Goal: Information Seeking & Learning: Learn about a topic

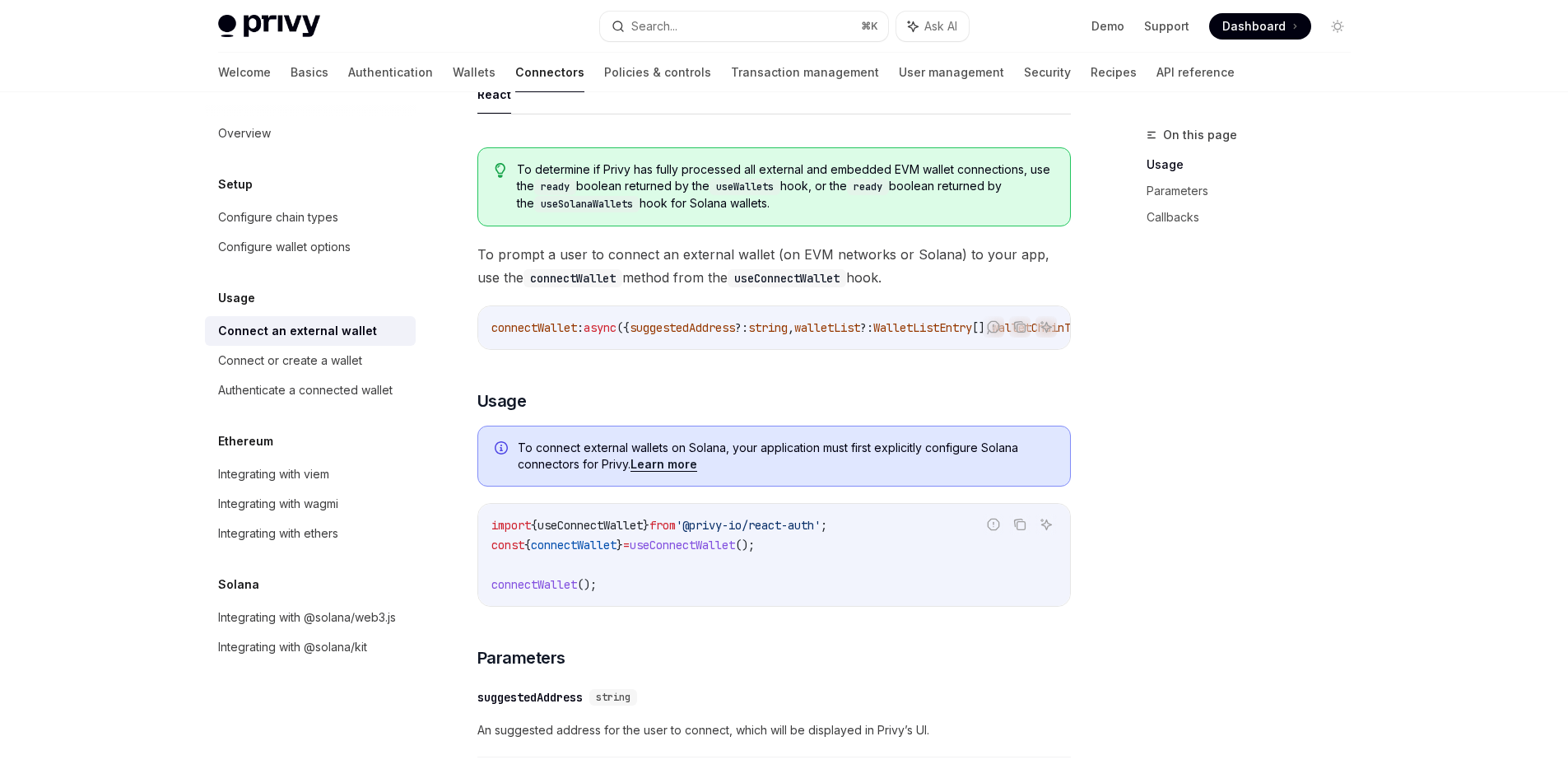
scroll to position [140, 0]
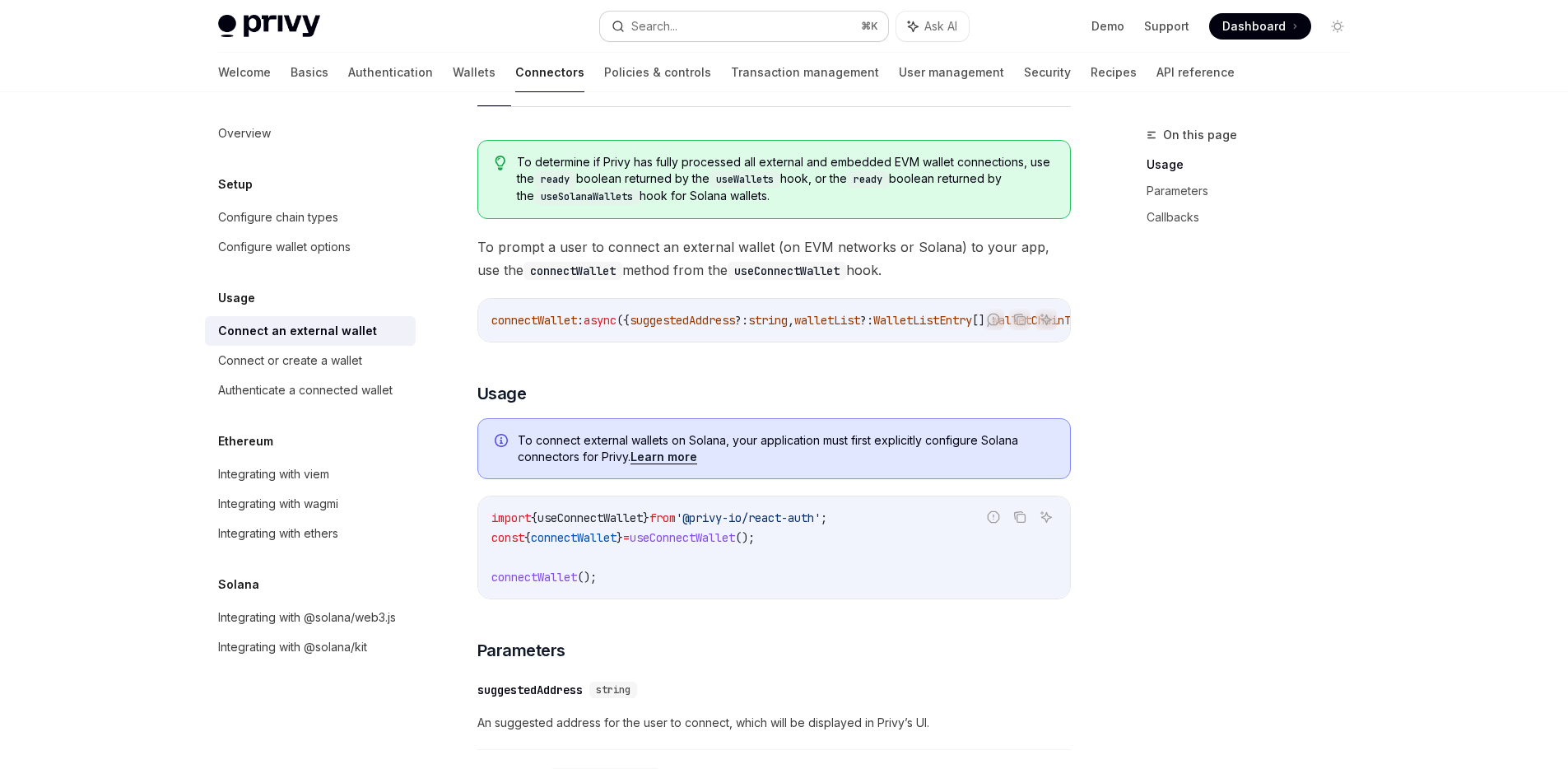
click at [697, 25] on button "Search... ⌘ K" at bounding box center [743, 26] width 288 height 30
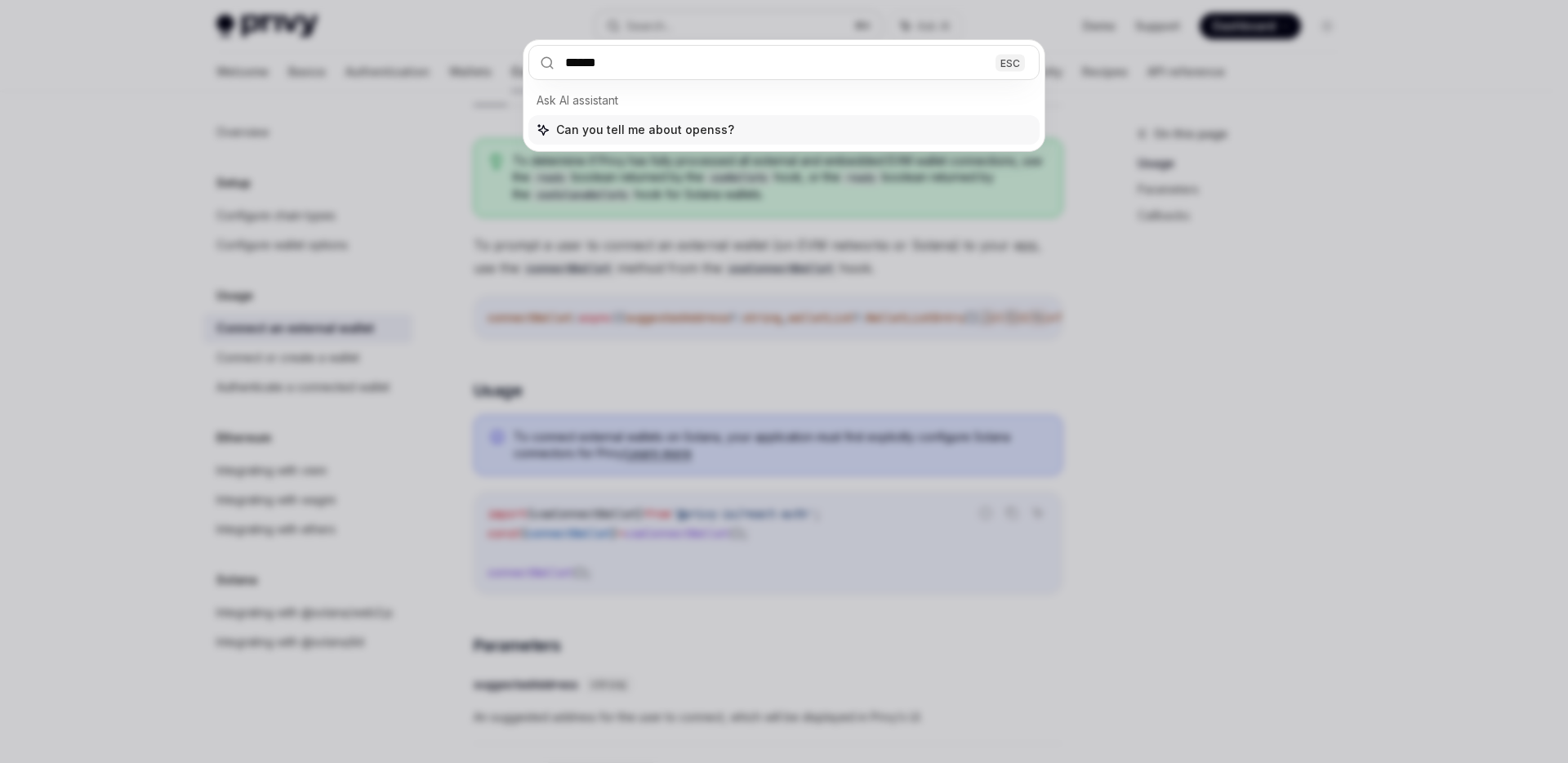
type input "*******"
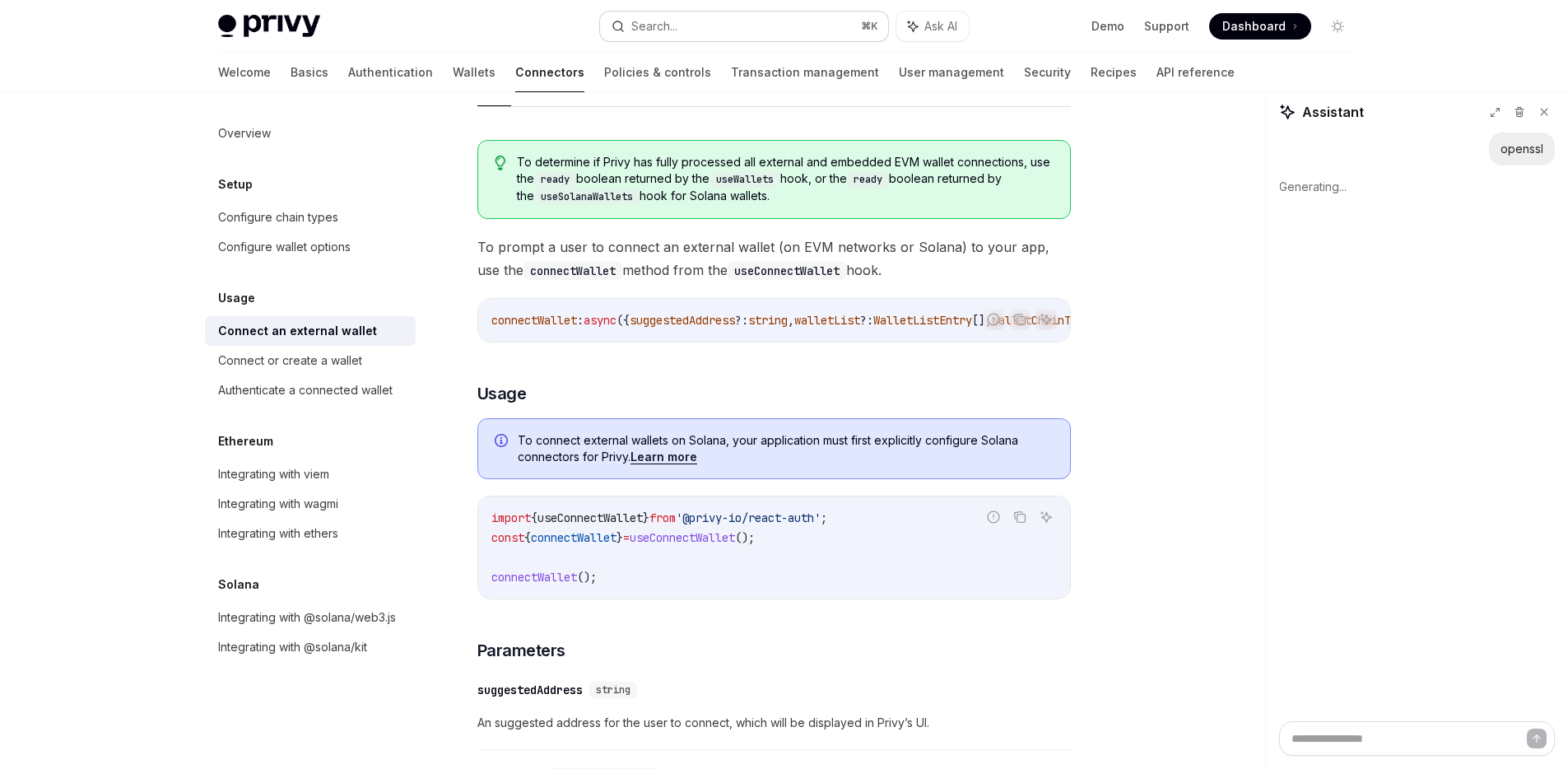
click at [720, 25] on button "Search... ⌘ K" at bounding box center [743, 26] width 288 height 30
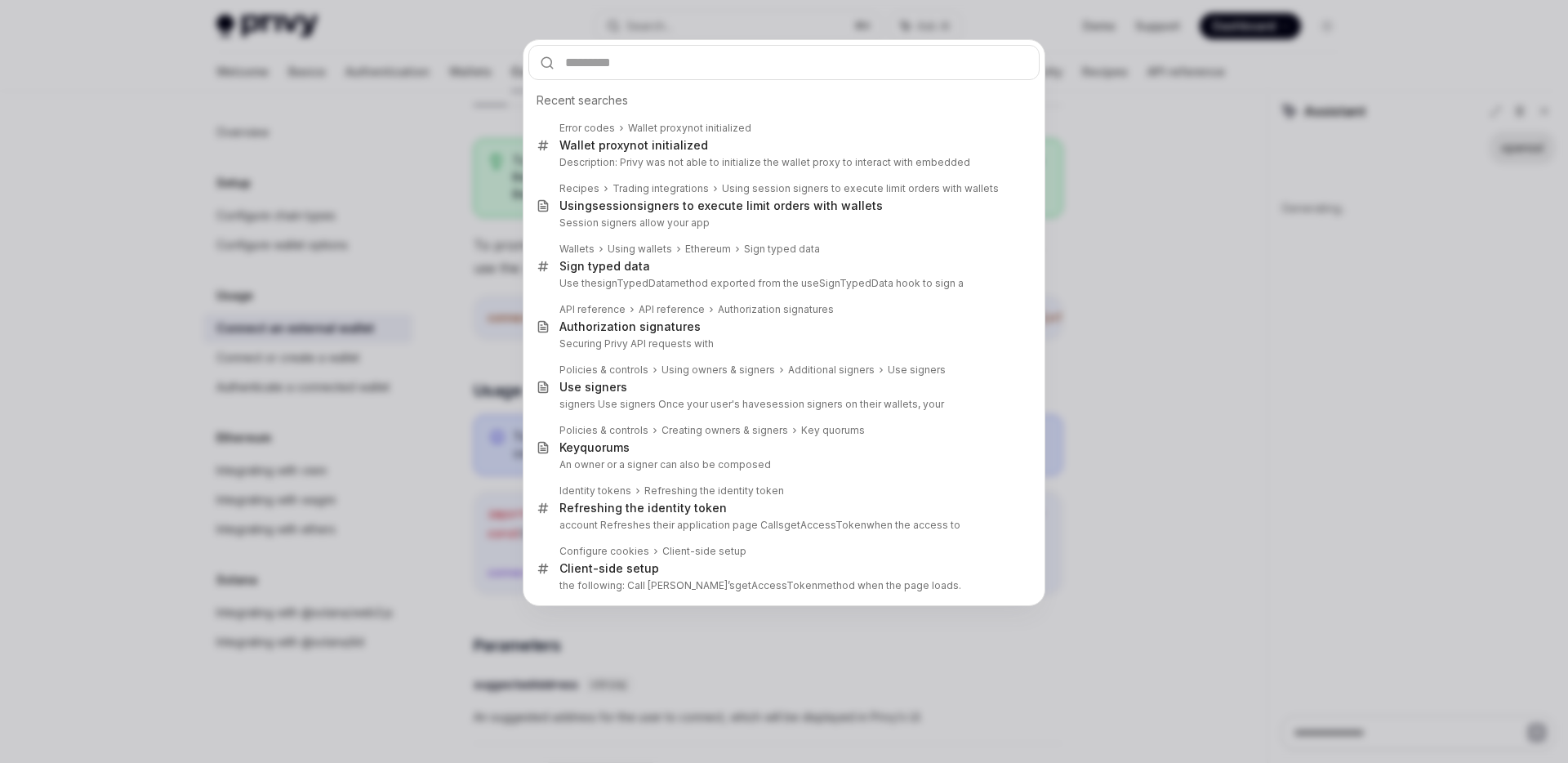
click at [679, 70] on input "text" at bounding box center [784, 62] width 512 height 35
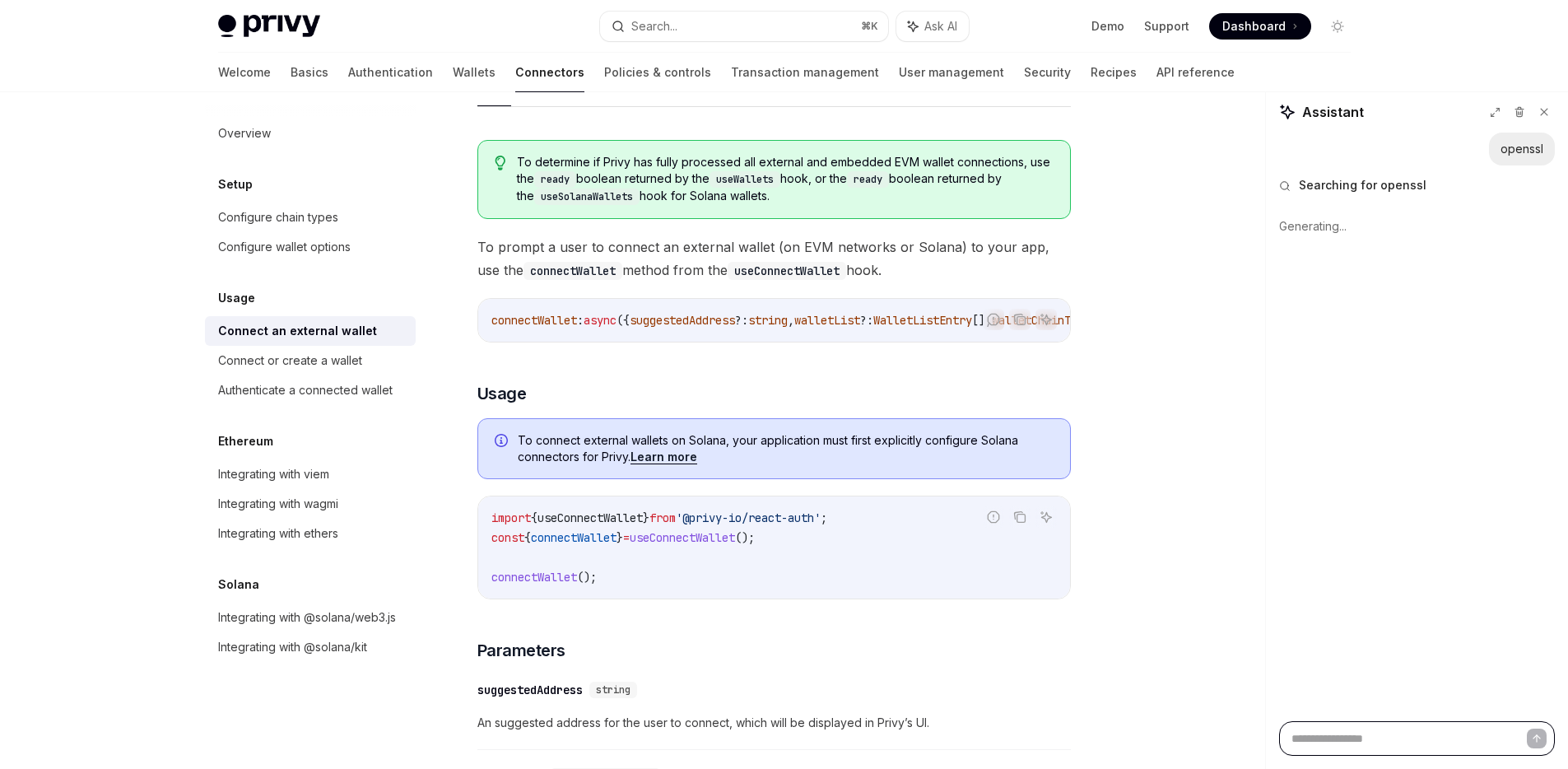
scroll to position [31, 0]
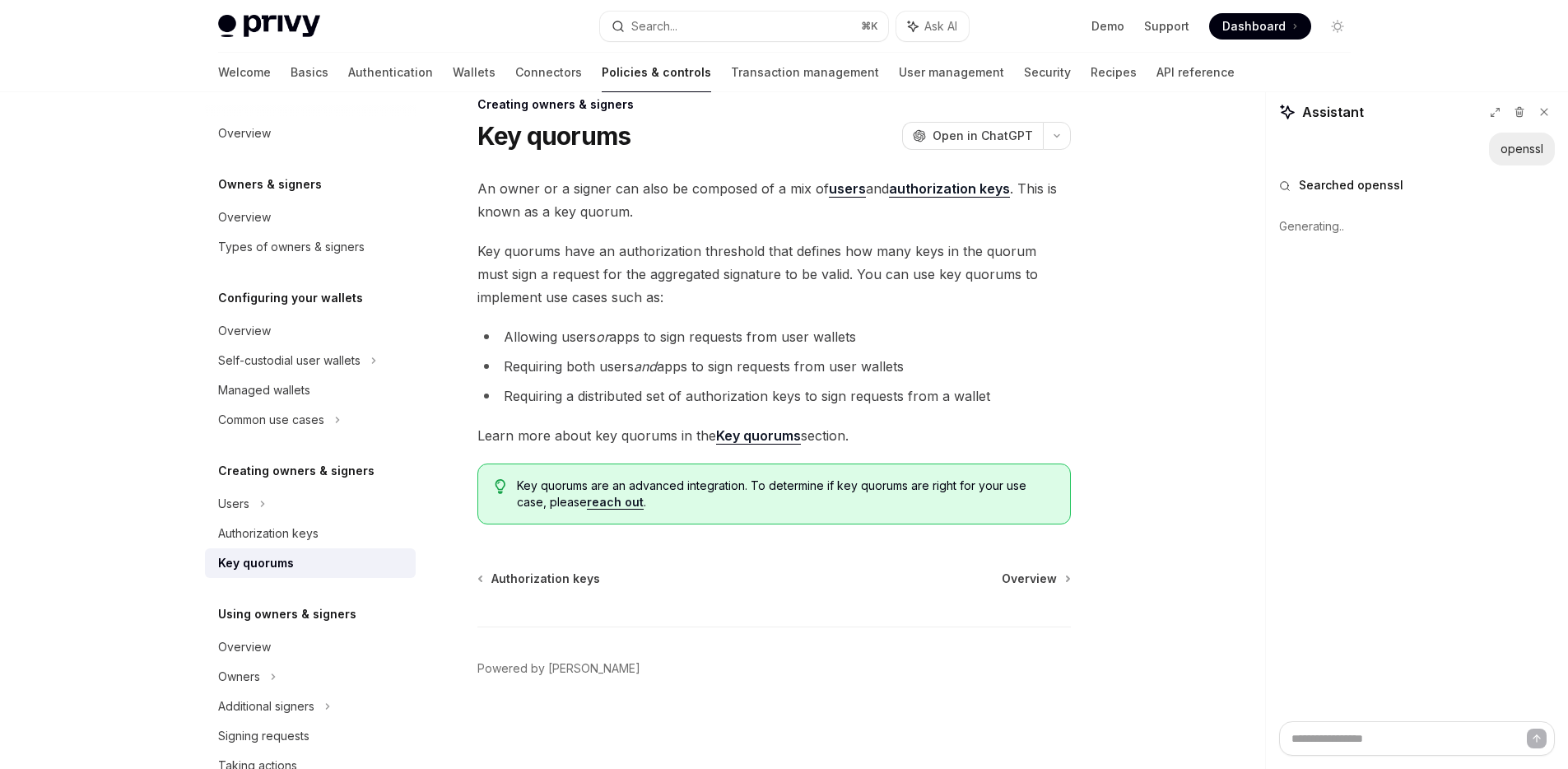
click at [766, 439] on strong "Key quorums" at bounding box center [758, 436] width 84 height 16
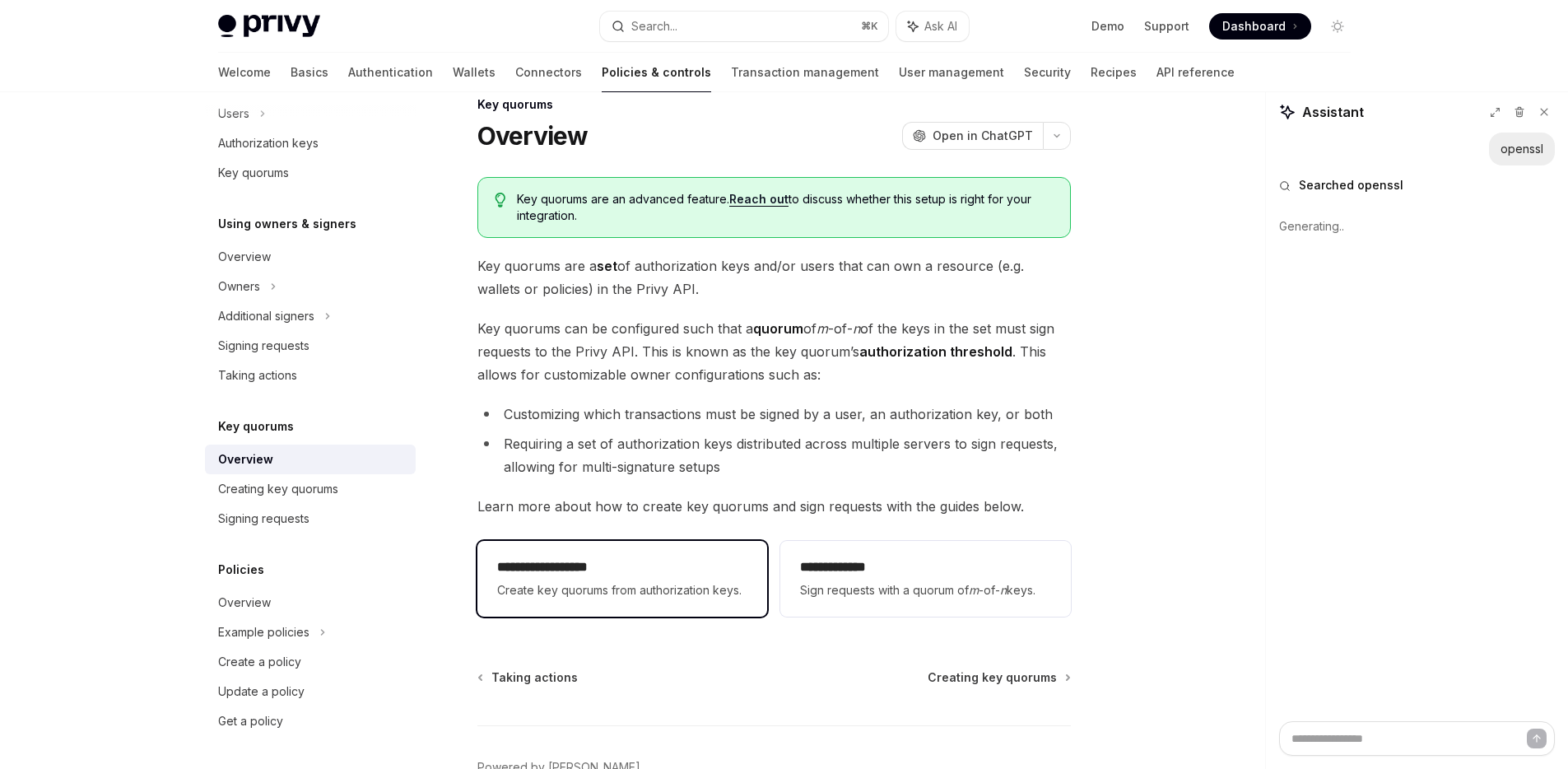
click at [642, 567] on h2 "**********" at bounding box center [622, 567] width 250 height 20
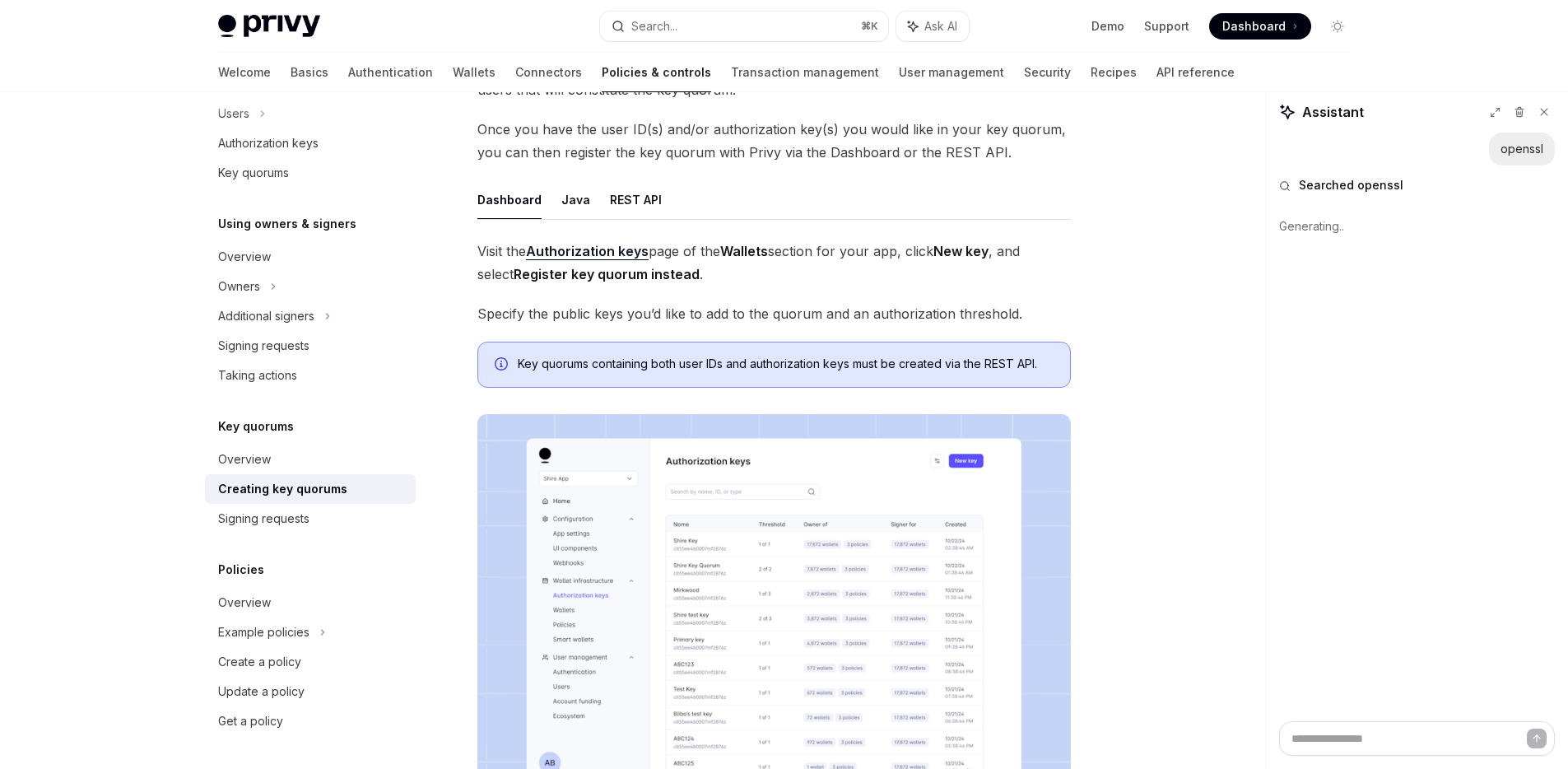
type textarea "*"
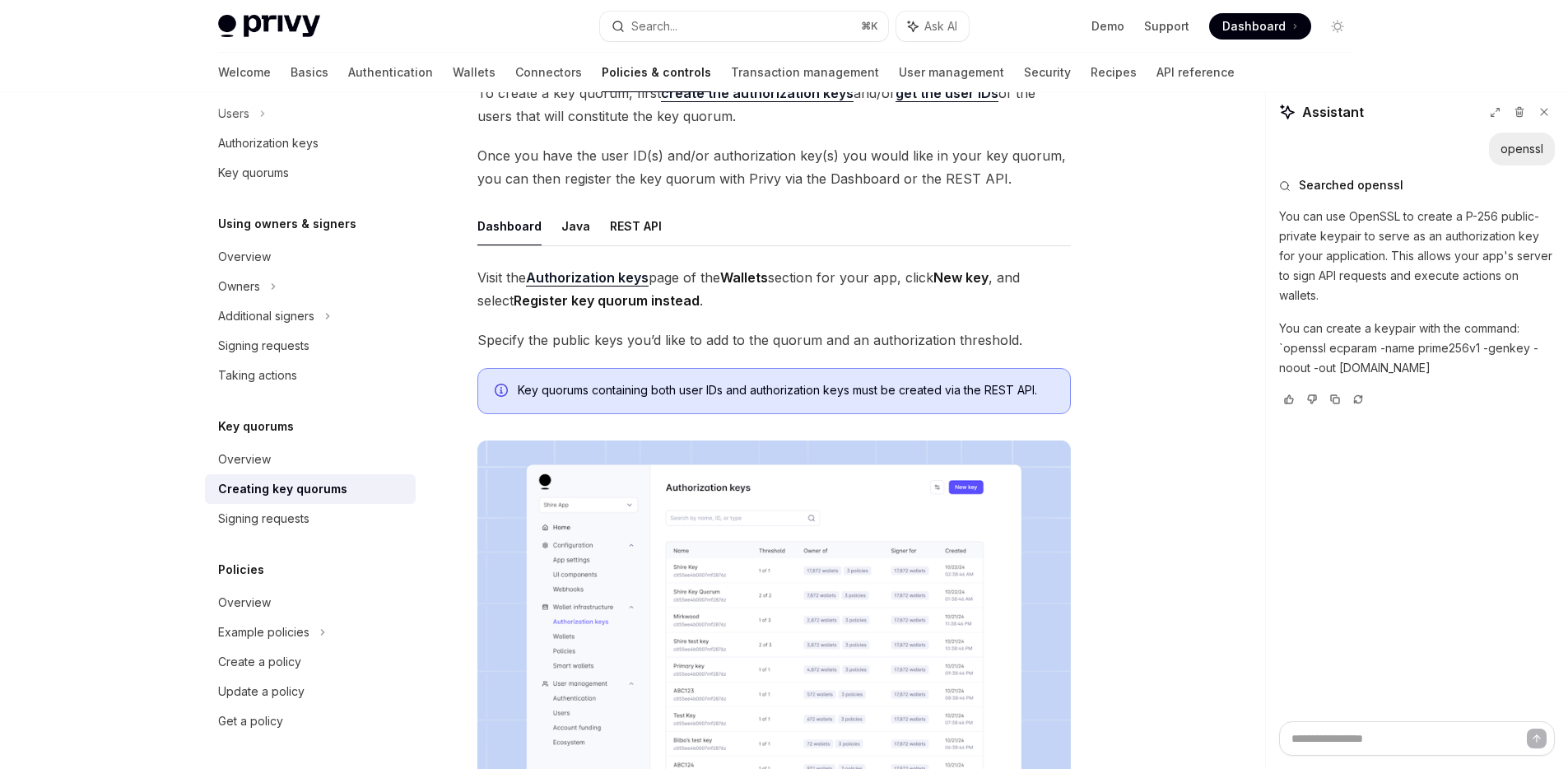
scroll to position [123, 0]
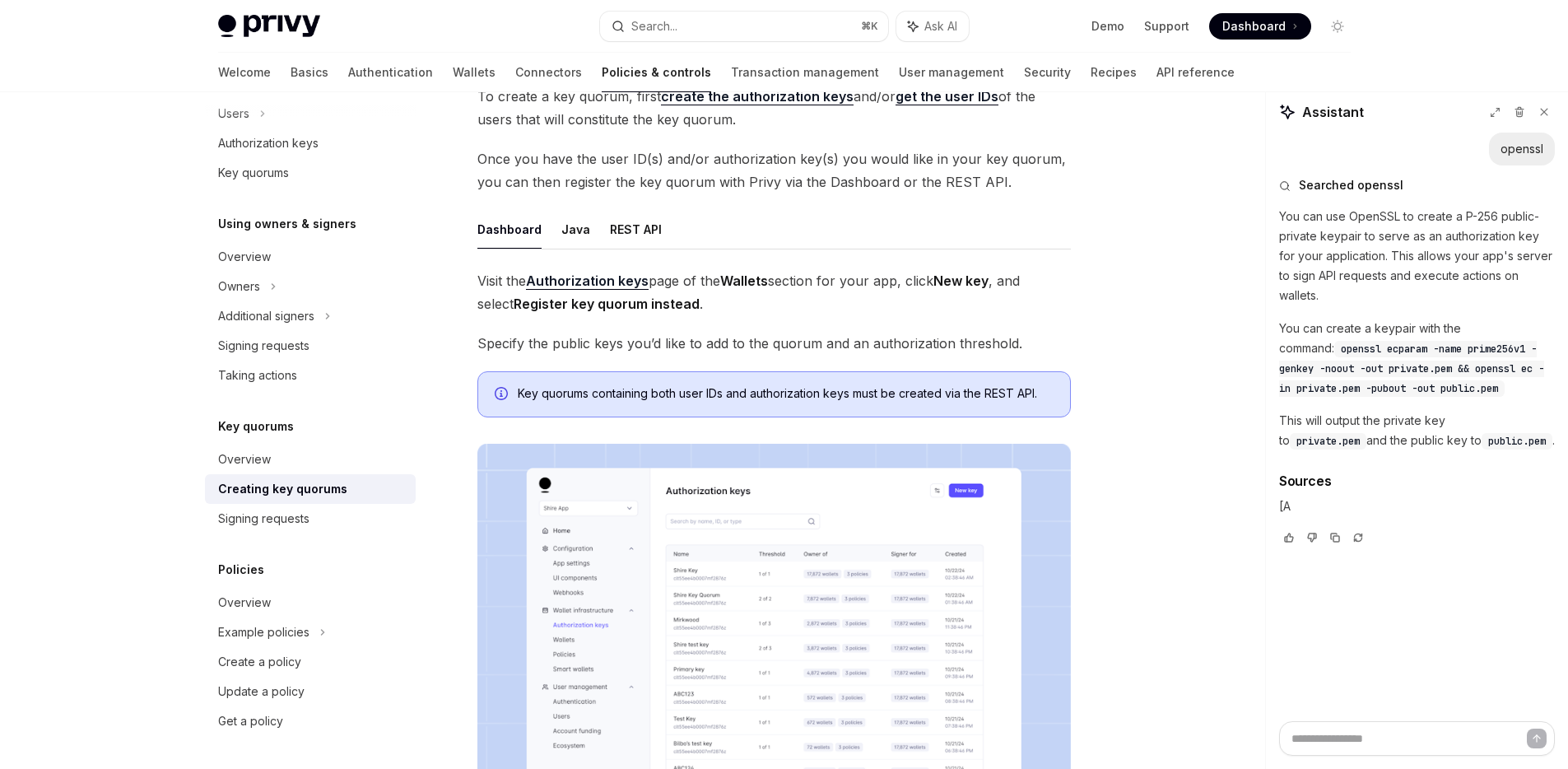
click at [582, 281] on strong "Authorization keys" at bounding box center [586, 281] width 122 height 16
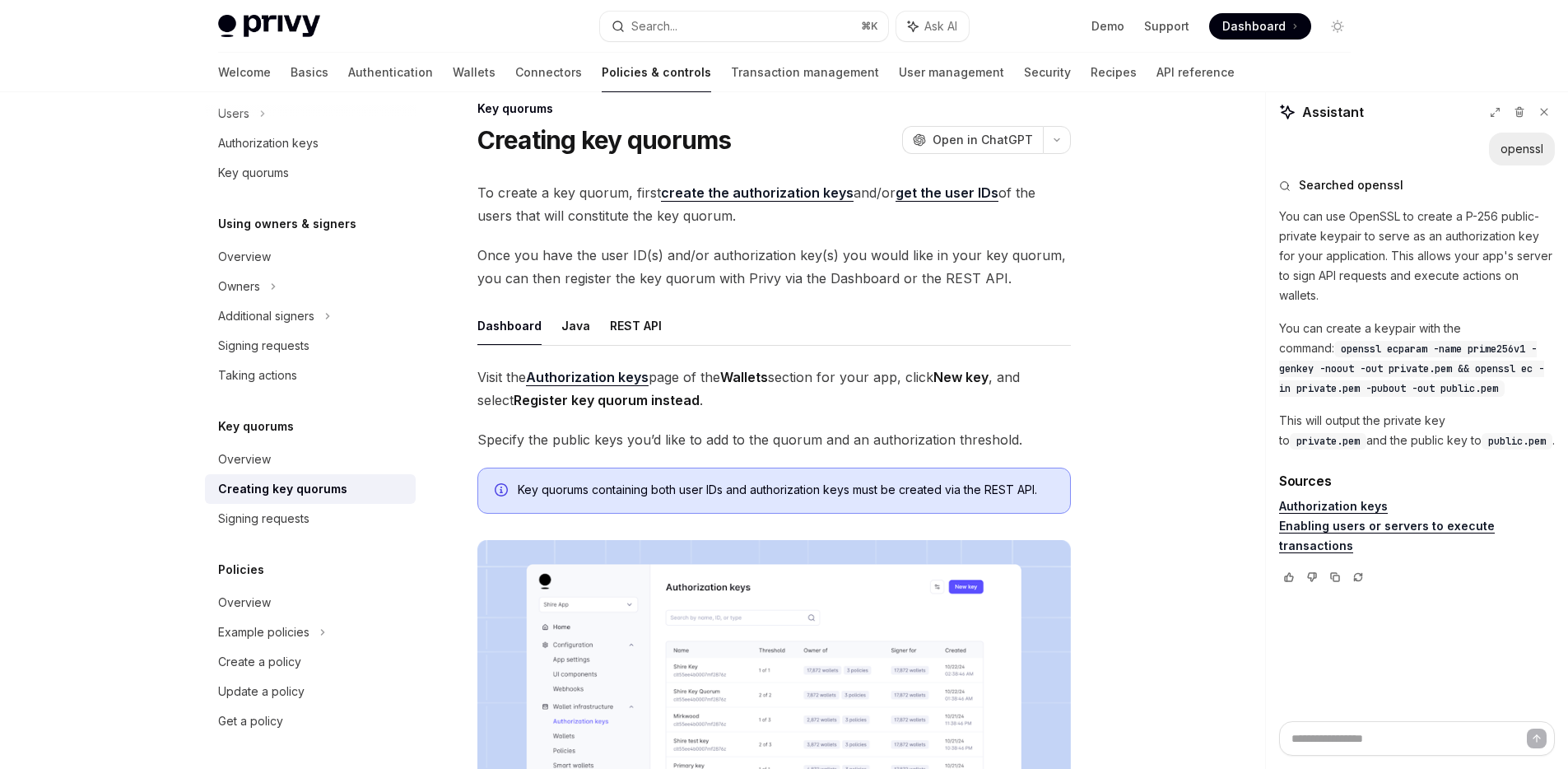
scroll to position [0, 0]
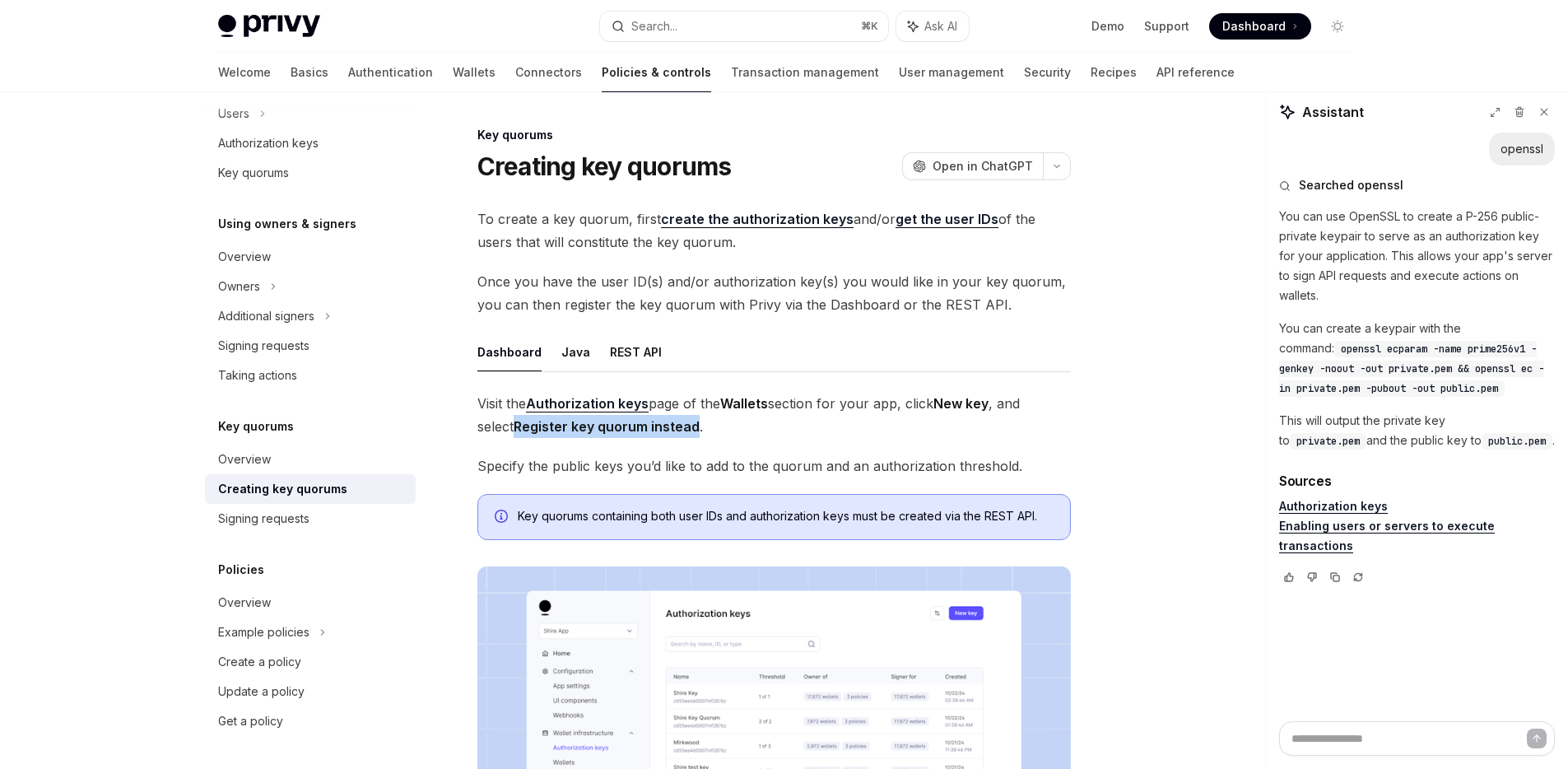
drag, startPoint x: 517, startPoint y: 428, endPoint x: 706, endPoint y: 437, distance: 189.2
click at [706, 437] on span "Visit the Authorization keys page of the Wallets section for your app, click Ne…" at bounding box center [774, 415] width 593 height 46
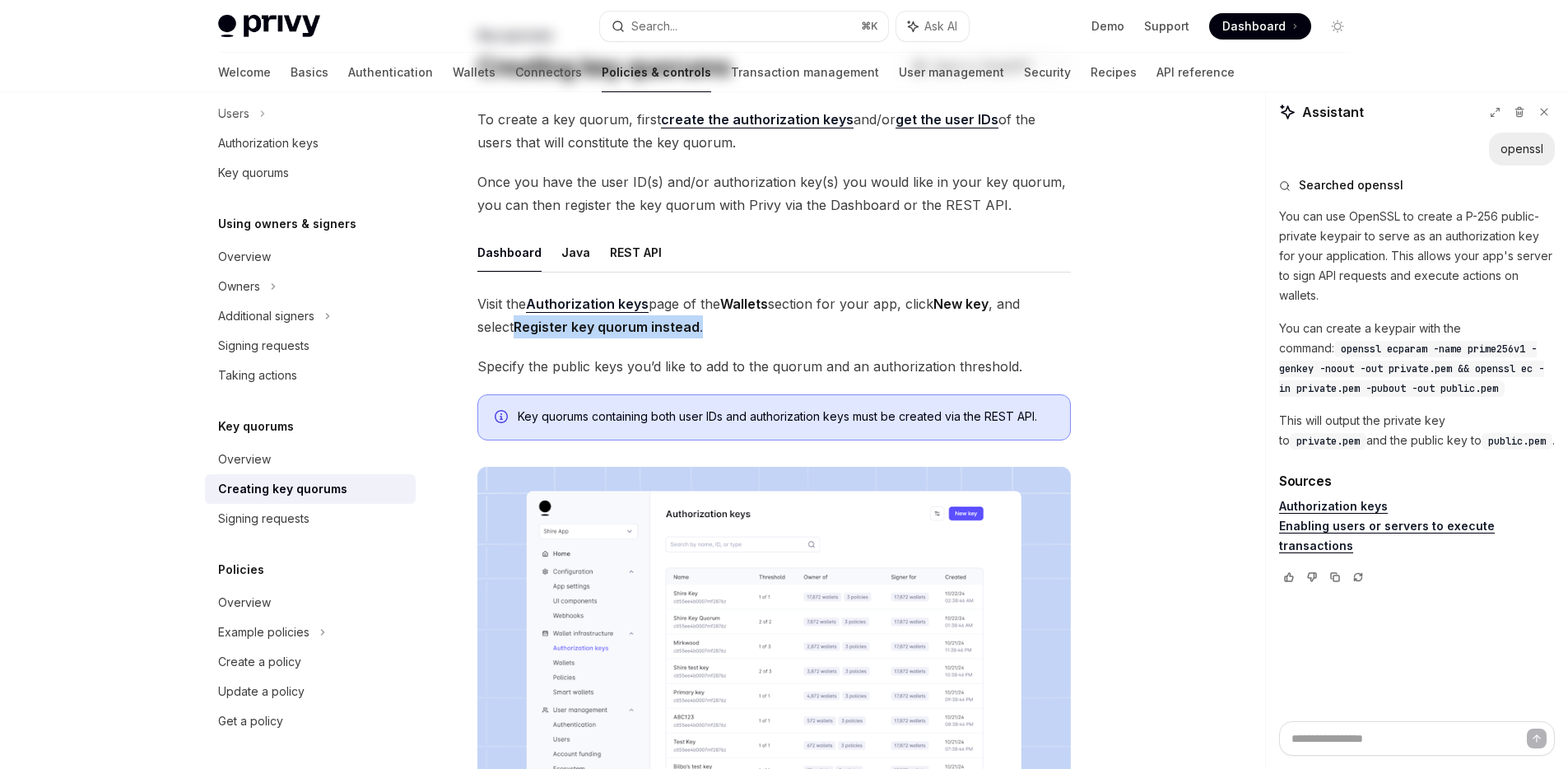
scroll to position [123, 0]
